Goal: Task Accomplishment & Management: Use online tool/utility

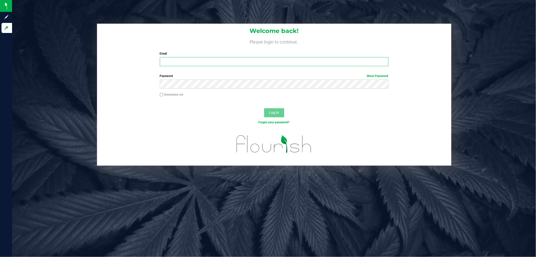
click at [195, 64] on input "Email" at bounding box center [274, 61] width 229 height 9
type input "[EMAIL_ADDRESS][DOMAIN_NAME]"
click at [264, 108] on button "Log In" at bounding box center [274, 112] width 20 height 9
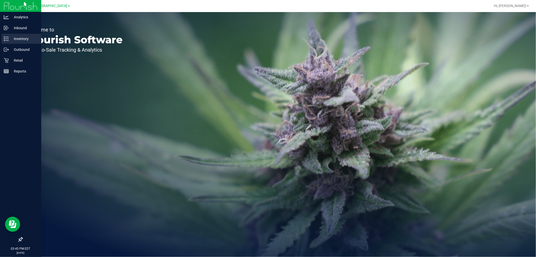
click at [4, 39] on icon at bounding box center [6, 38] width 5 height 5
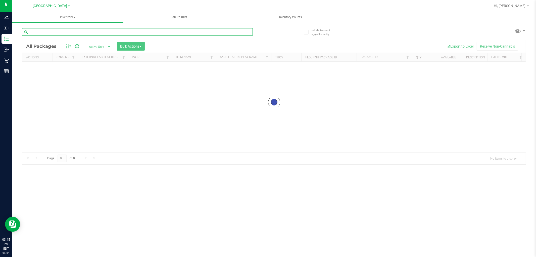
click at [134, 33] on input "text" at bounding box center [137, 32] width 231 height 8
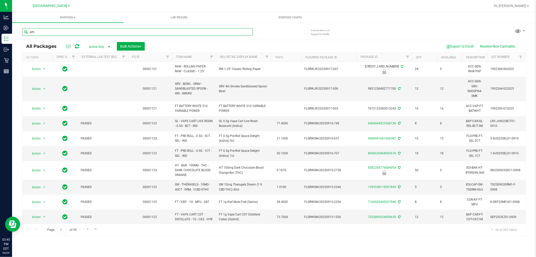
type input "aml"
